Goal: Obtain resource: Download file/media

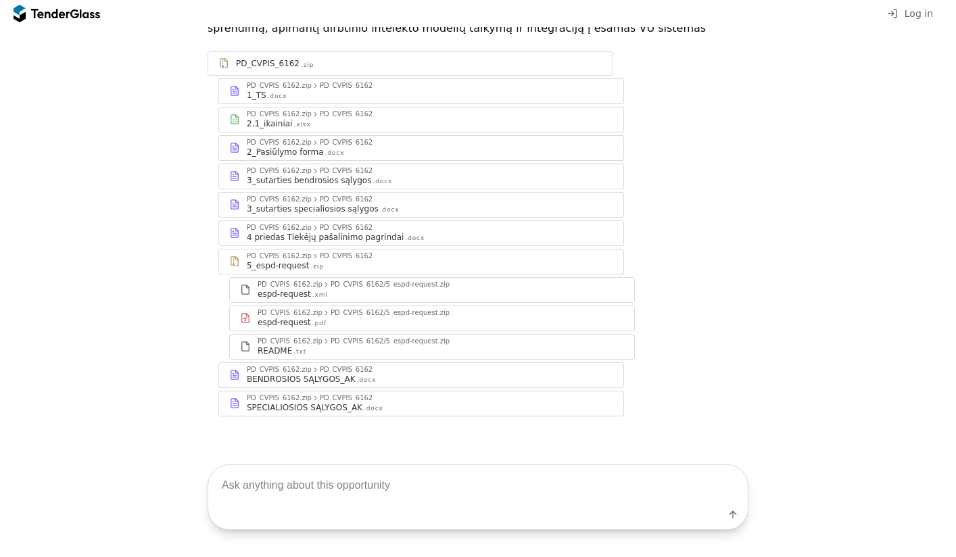
scroll to position [49, 0]
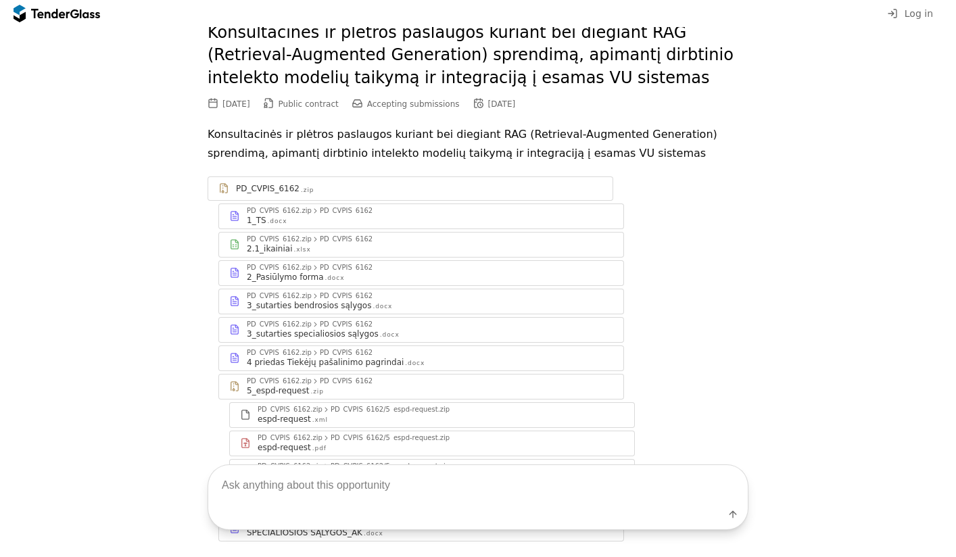
click at [511, 250] on div "2.1_ikainiai .xlsx" at bounding box center [430, 248] width 366 height 11
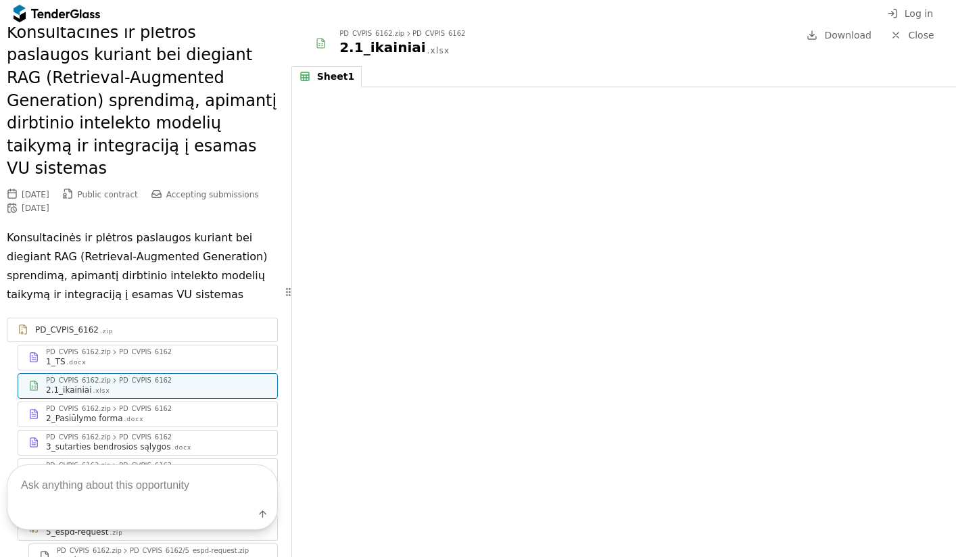
click at [182, 413] on div "2_Pasiūlymo forma .docx" at bounding box center [156, 418] width 221 height 11
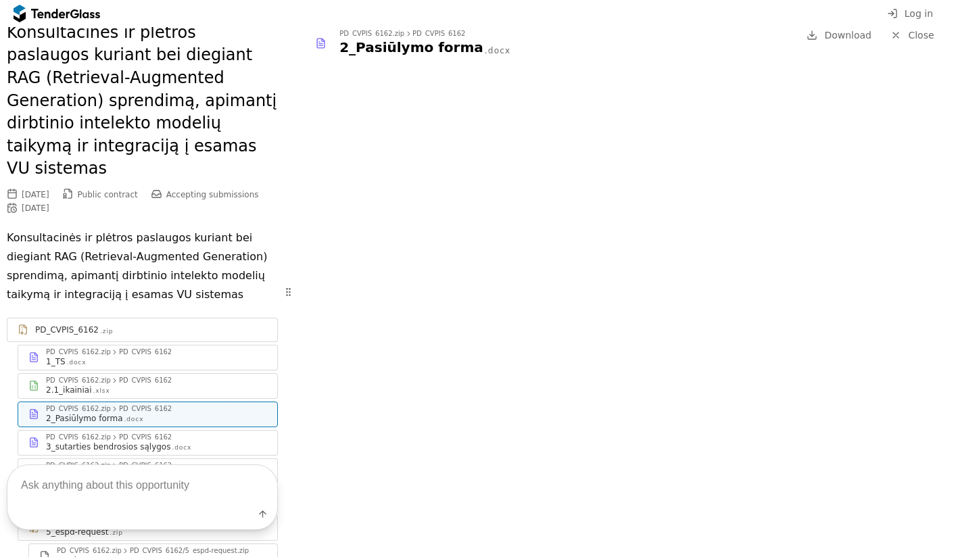
scroll to position [115, 0]
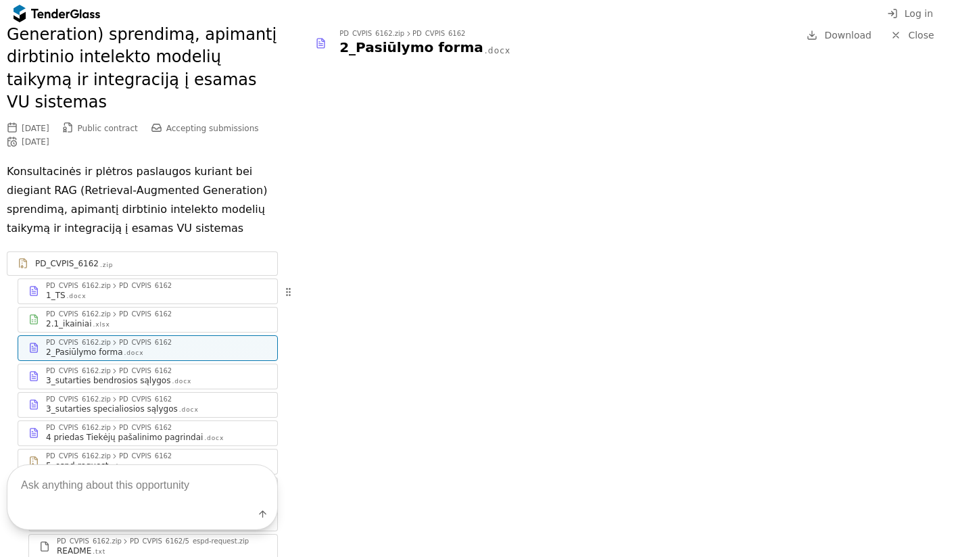
click at [189, 375] on div "3_sutarties bendrosios sąlygos .docx" at bounding box center [156, 380] width 221 height 11
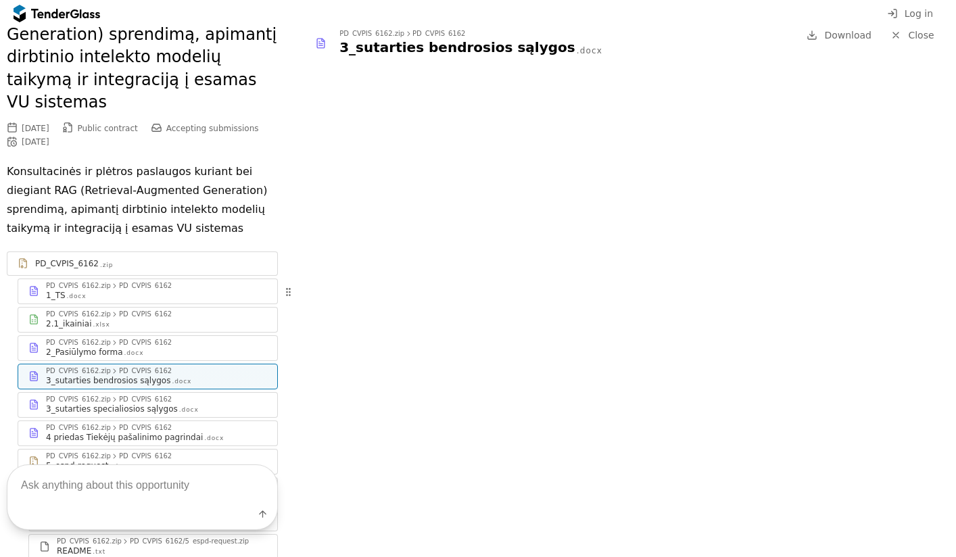
scroll to position [213, 0]
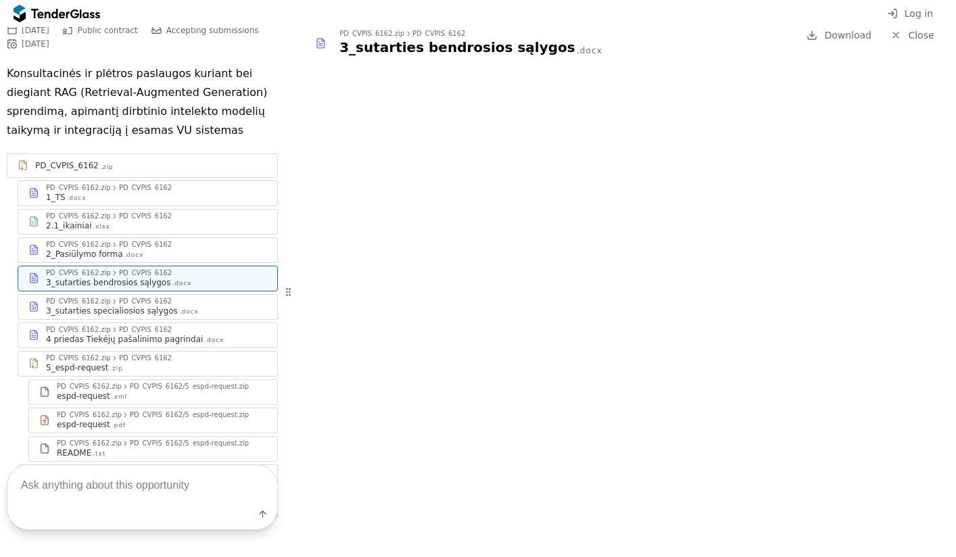
click at [169, 334] on div "4 priedas Tiekėjų pašalinimo pagrindai" at bounding box center [124, 339] width 157 height 11
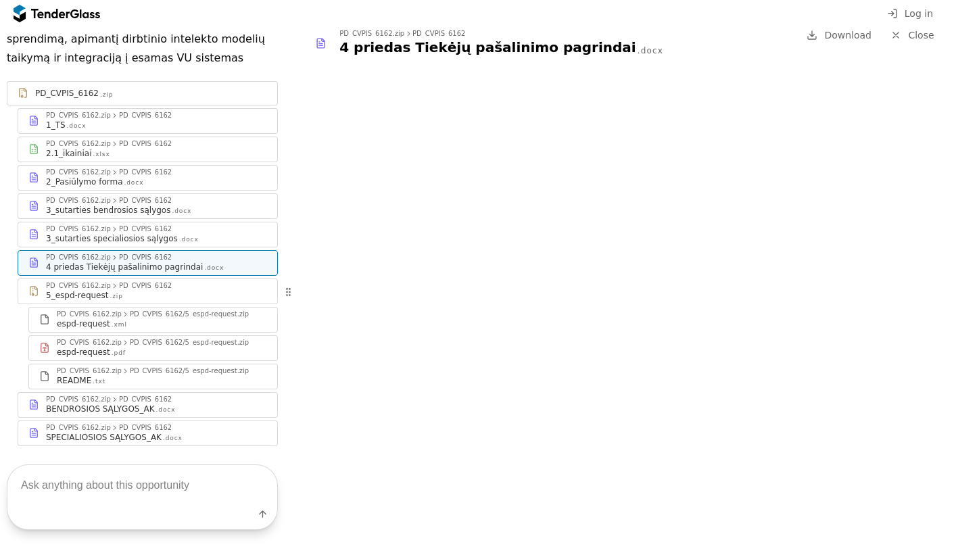
scroll to position [286, 0]
click at [164, 403] on div "BENDROSIOS SĄLYGOS_AK .docx" at bounding box center [156, 408] width 221 height 11
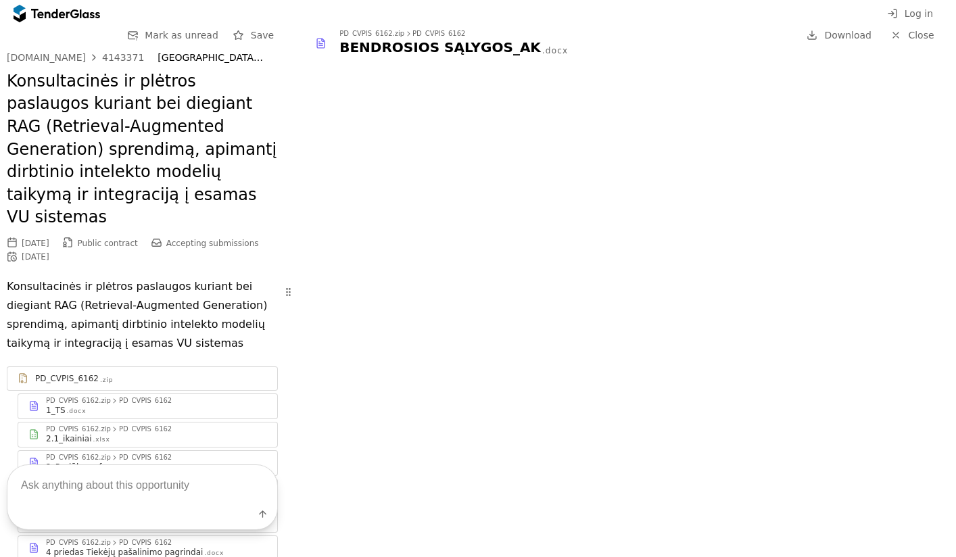
click at [152, 405] on div "1_TS .docx" at bounding box center [156, 410] width 221 height 11
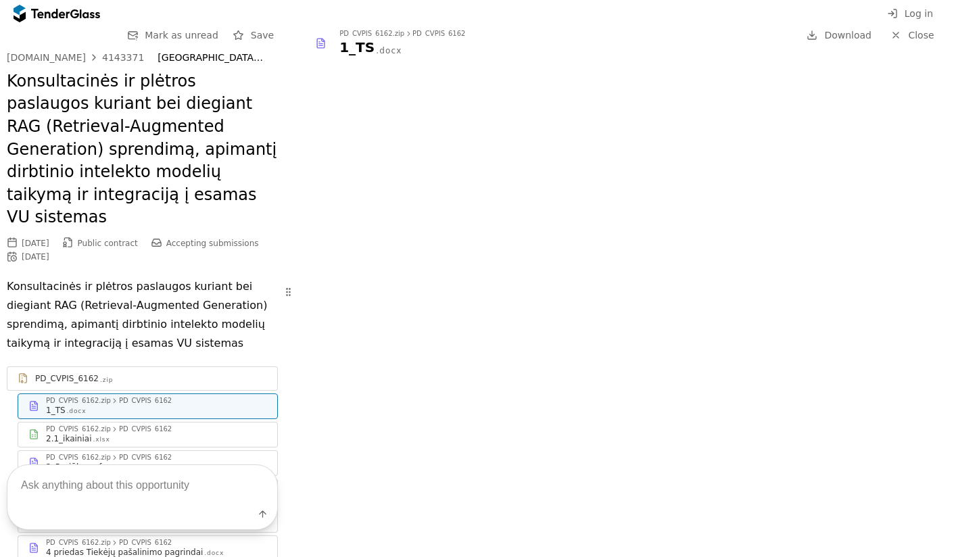
click at [142, 433] on div "2.1_ikainiai .xlsx" at bounding box center [156, 438] width 221 height 11
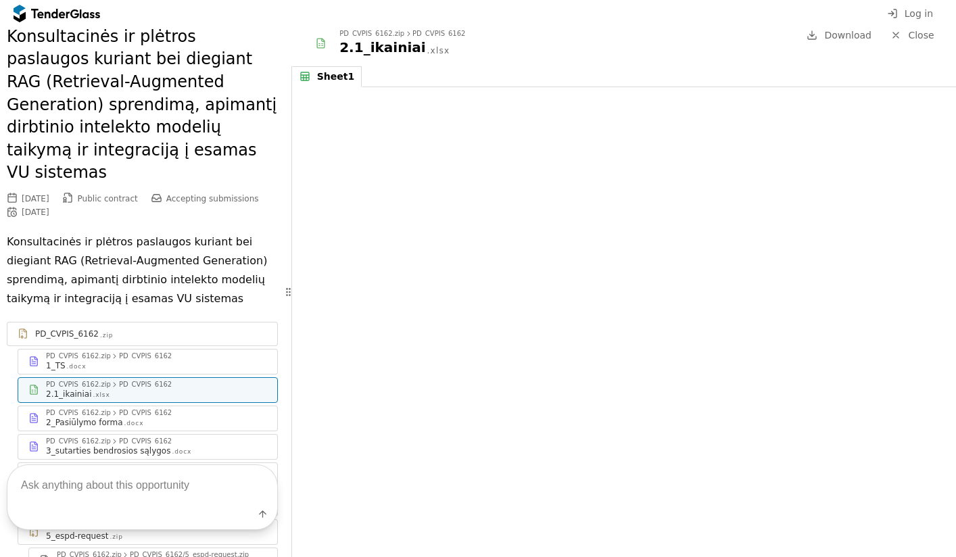
scroll to position [61, 0]
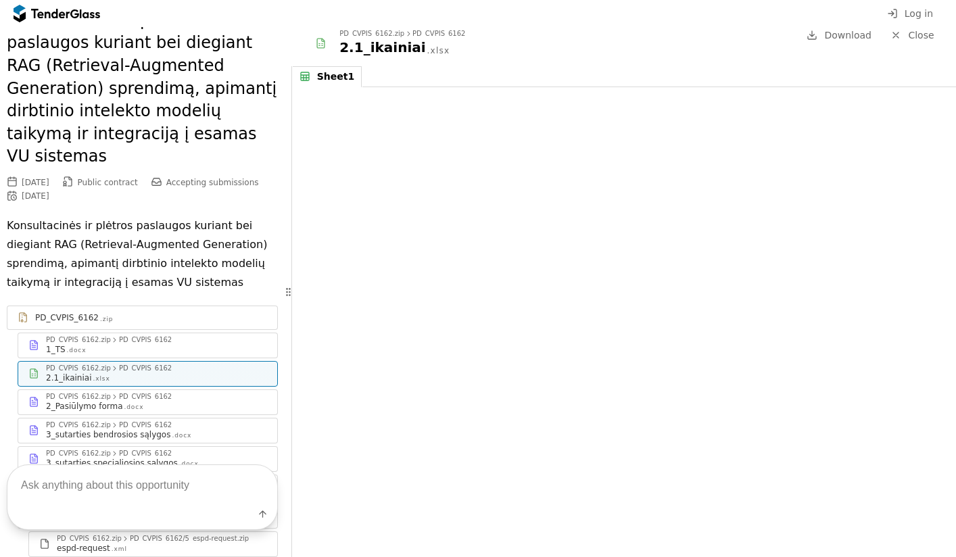
click at [164, 418] on div "PD_CVPIS_6162.zip PD_CVPIS_6162 3_sutarties bendrosios sąlygos .docx" at bounding box center [147, 430] width 259 height 24
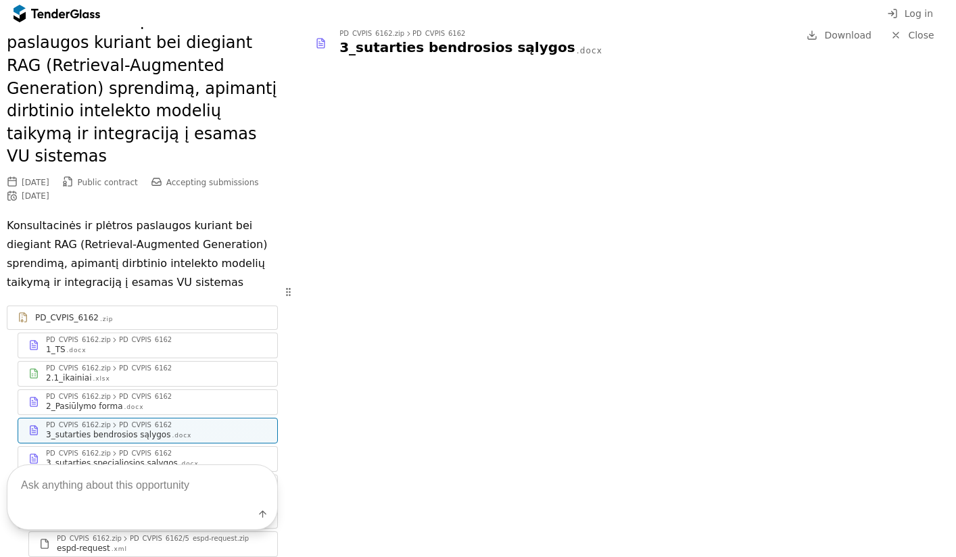
click at [162, 401] on div "2_Pasiūlymo forma .docx" at bounding box center [156, 406] width 221 height 11
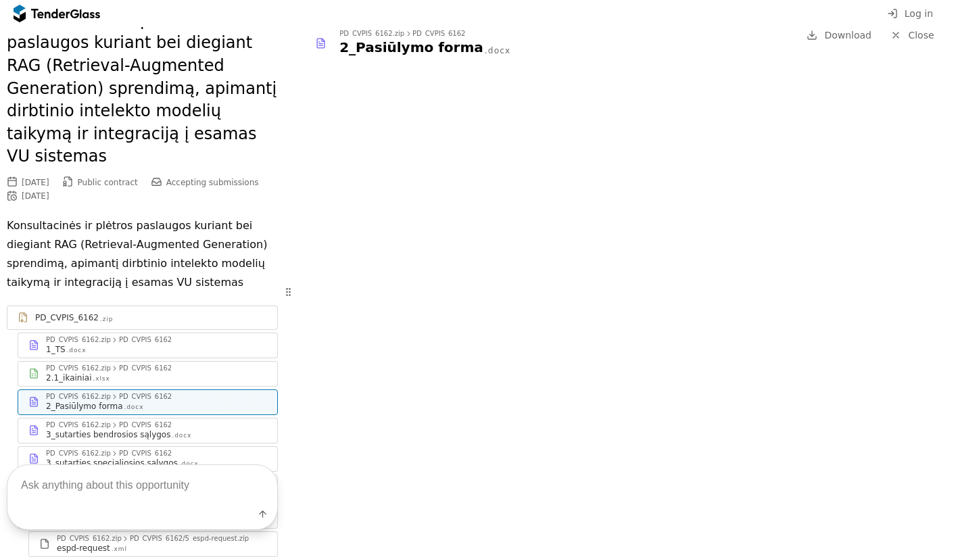
click at [216, 429] on div "3_sutarties bendrosios sąlygos .docx" at bounding box center [156, 434] width 221 height 11
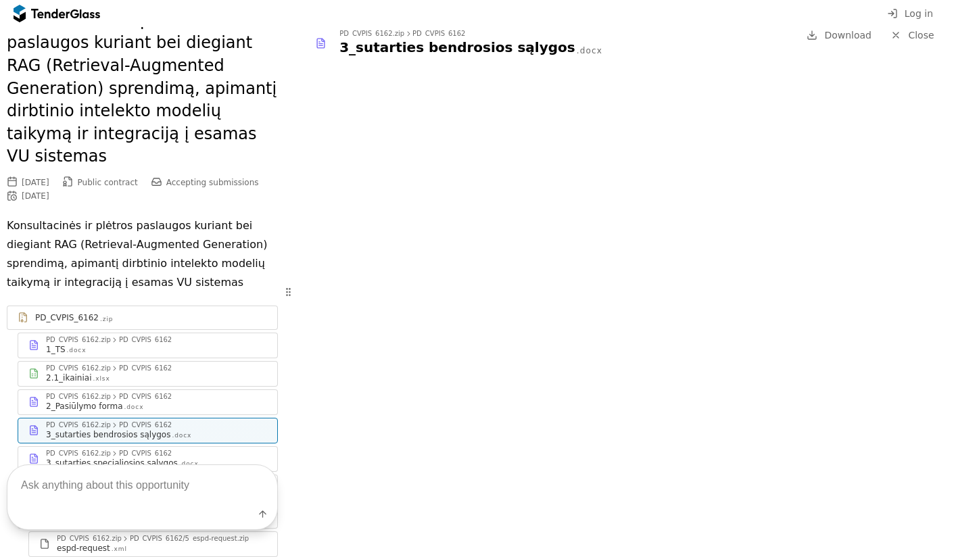
click at [166, 458] on div "3_sutarties specialiosios sąlygos" at bounding box center [112, 463] width 132 height 11
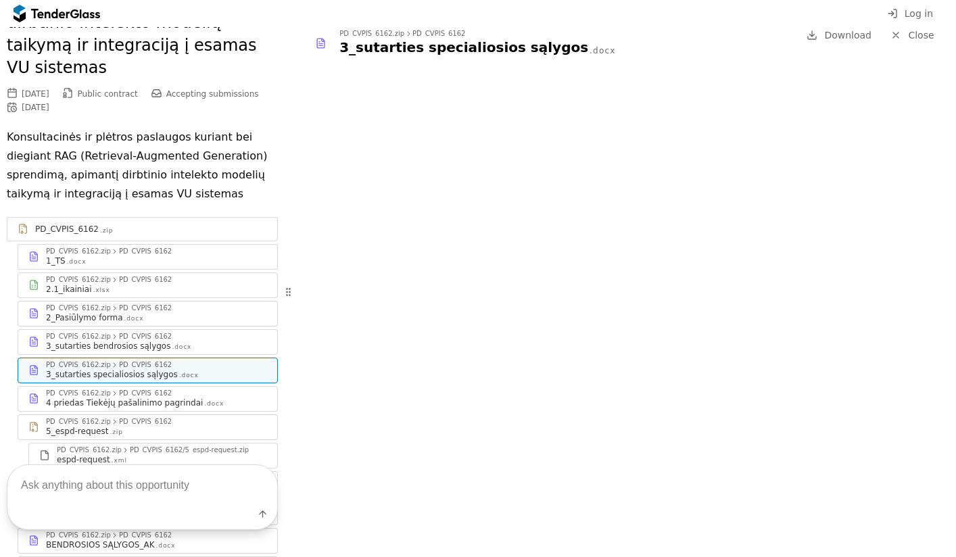
scroll to position [155, 0]
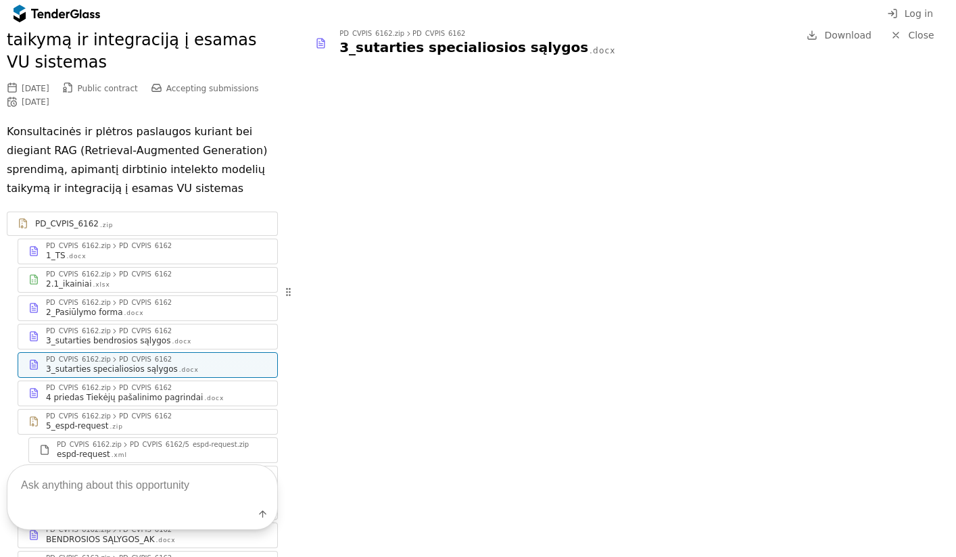
click at [160, 385] on div "PD_CVPIS_6162" at bounding box center [145, 388] width 53 height 7
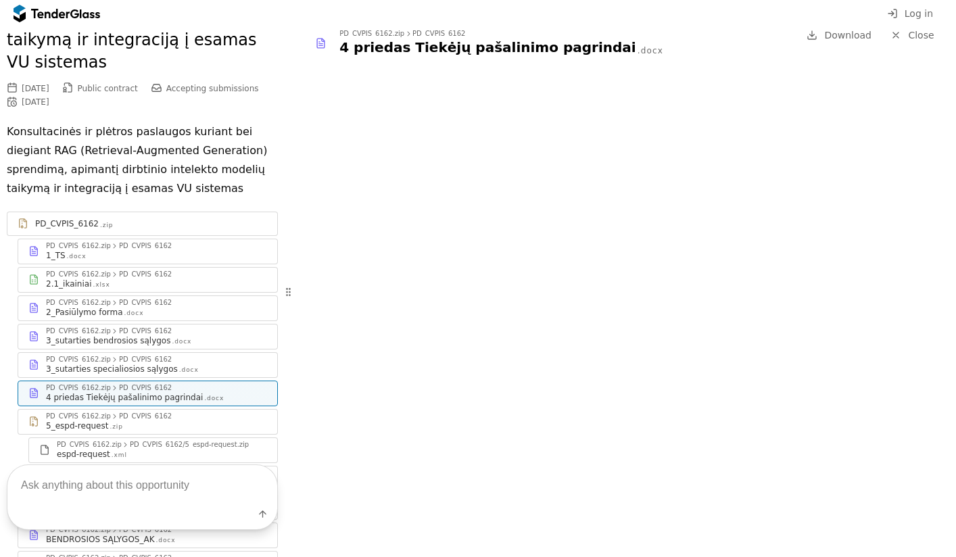
click at [185, 212] on link "PD_CVPIS_6162 .zip" at bounding box center [142, 224] width 271 height 24
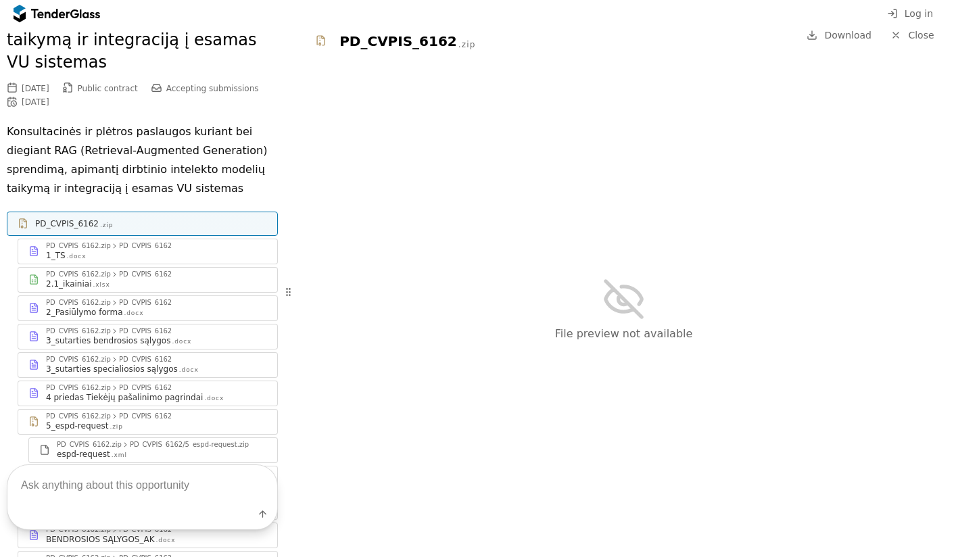
click at [164, 250] on div "1_TS .docx" at bounding box center [156, 255] width 221 height 11
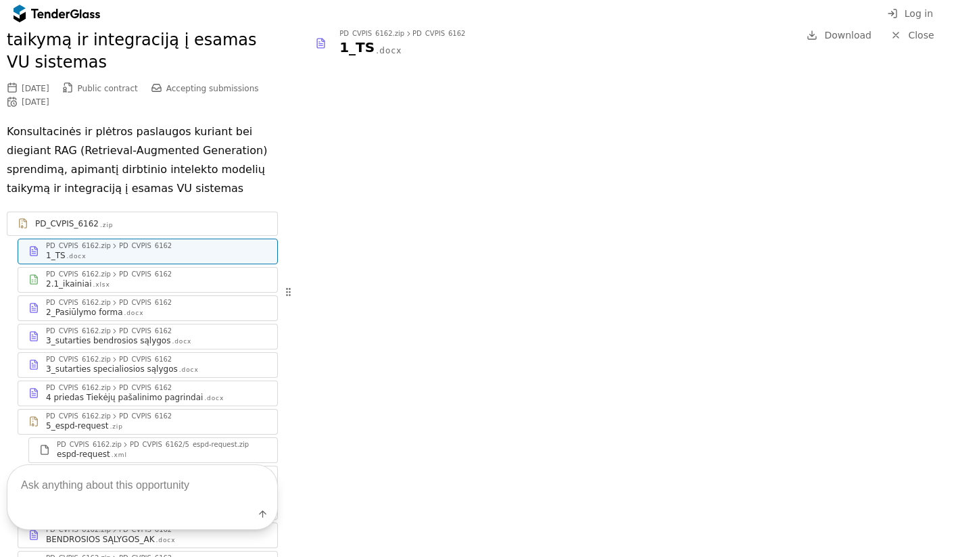
click at [201, 492] on textarea at bounding box center [142, 485] width 270 height 40
click at [13, 82] on div at bounding box center [12, 101] width 39 height 39
